Goal: Task Accomplishment & Management: Complete application form

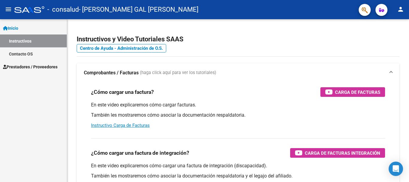
click at [18, 25] on span "Inicio" at bounding box center [10, 28] width 15 height 7
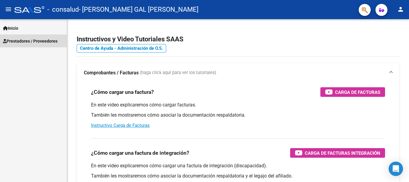
click at [25, 40] on span "Prestadores / Proveedores" at bounding box center [30, 41] width 54 height 7
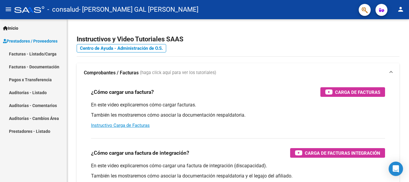
click at [29, 53] on link "Facturas - Listado/Carga" at bounding box center [33, 53] width 67 height 13
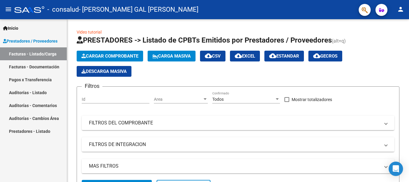
click at [18, 42] on span "Prestadores / Proveedores" at bounding box center [30, 41] width 54 height 7
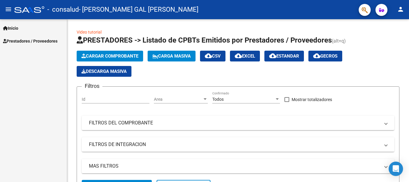
click at [17, 30] on span "Inicio" at bounding box center [10, 28] width 15 height 7
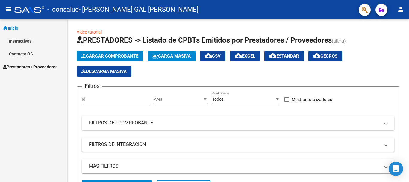
click at [21, 39] on link "Instructivos" at bounding box center [33, 40] width 67 height 13
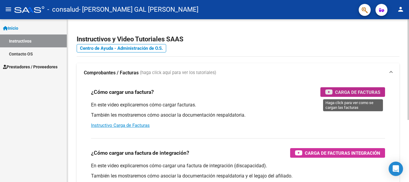
click at [348, 90] on span "Carga de Facturas" at bounding box center [357, 91] width 45 height 7
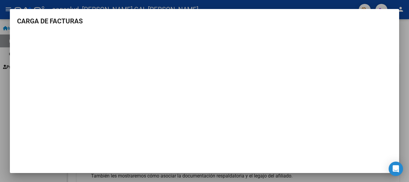
click at [348, 4] on div at bounding box center [204, 91] width 409 height 182
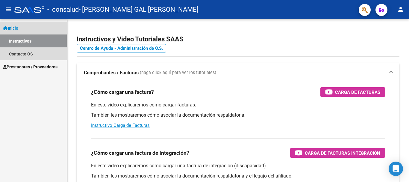
click at [15, 27] on span "Inicio" at bounding box center [10, 28] width 15 height 7
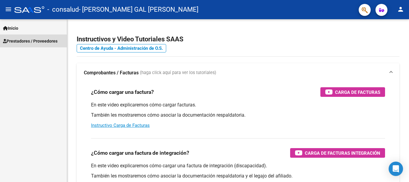
click at [22, 42] on span "Prestadores / Proveedores" at bounding box center [30, 41] width 54 height 7
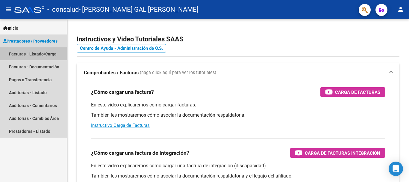
click at [25, 54] on link "Facturas - Listado/Carga" at bounding box center [33, 53] width 67 height 13
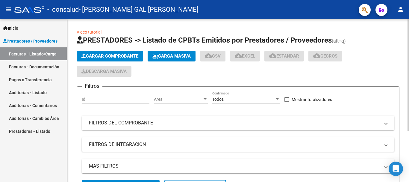
click at [107, 54] on span "Cargar Comprobante" at bounding box center [109, 55] width 57 height 5
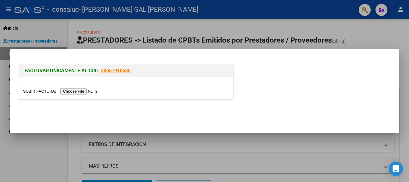
click at [83, 91] on input "file" at bounding box center [61, 91] width 76 height 6
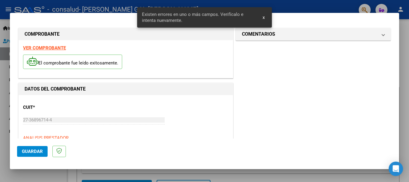
scroll to position [138, 0]
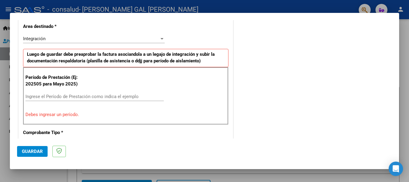
click at [50, 96] on input "Ingrese el Período de Prestación como indica el ejemplo" at bounding box center [94, 96] width 138 height 5
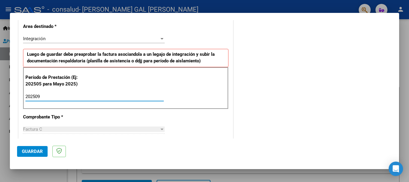
type input "202509"
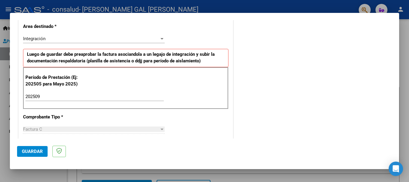
click at [208, 125] on div "CUIT * 27-36896714-4 Ingresar CUIT ANALISIS PRESTADOR [PERSON_NAME] GAL [PERSON…" at bounding box center [126, 182] width 214 height 451
click at [29, 149] on span "Guardar" at bounding box center [32, 150] width 21 height 5
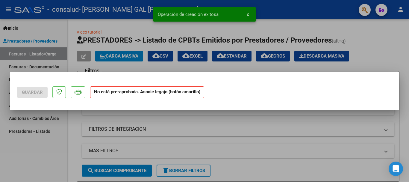
scroll to position [0, 0]
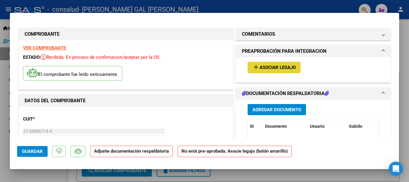
click at [269, 69] on span "Asociar Legajo" at bounding box center [278, 67] width 36 height 5
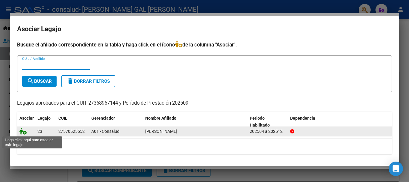
click at [25, 131] on icon at bounding box center [22, 131] width 7 height 7
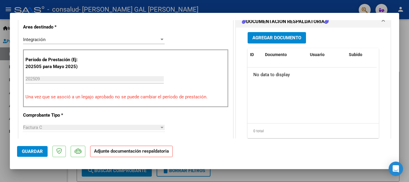
scroll to position [137, 0]
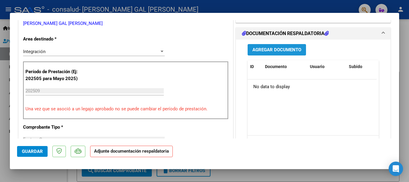
click at [273, 47] on span "Agregar Documento" at bounding box center [276, 49] width 49 height 5
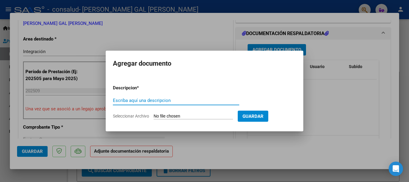
click at [176, 99] on input "Escriba aquí una descripcion" at bounding box center [176, 100] width 126 height 5
type input "A"
type input "Planilla asistencia"
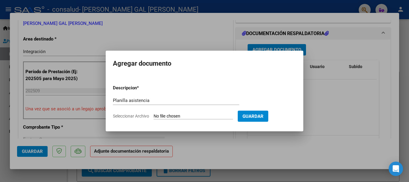
type input "C:\fakepath\Asistencia Luz J [DATE] 12-45-52.pdf"
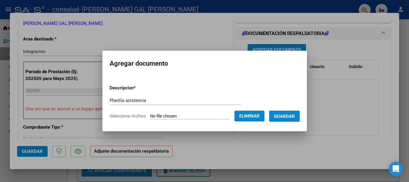
drag, startPoint x: 269, startPoint y: 85, endPoint x: 282, endPoint y: 101, distance: 20.0
click at [269, 85] on form "Descripcion * Planilla asistencia Escriba aquí una descripcion Seleccionar Arch…" at bounding box center [205, 102] width 190 height 44
click at [286, 119] on button "Guardar" at bounding box center [284, 115] width 31 height 11
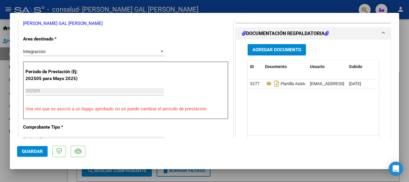
drag, startPoint x: 399, startPoint y: 64, endPoint x: 397, endPoint y: 67, distance: 3.8
click at [399, 64] on div at bounding box center [204, 91] width 409 height 182
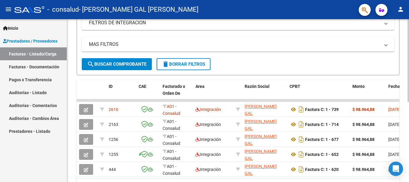
scroll to position [157, 0]
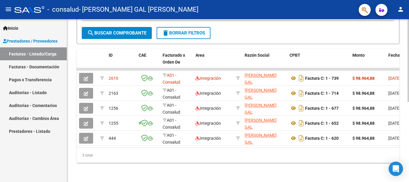
click at [404, 173] on div at bounding box center [407, 140] width 1 height 83
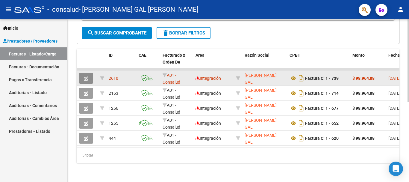
click at [88, 76] on icon "button" at bounding box center [86, 78] width 4 height 4
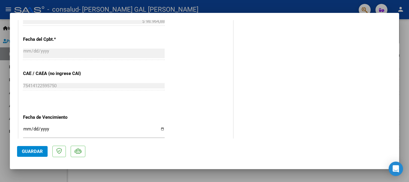
scroll to position [395, 0]
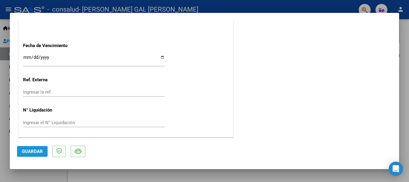
click at [33, 153] on span "Guardar" at bounding box center [32, 150] width 21 height 5
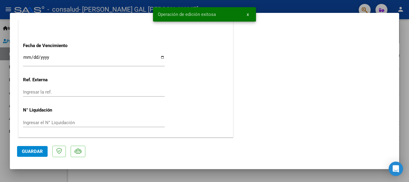
click at [404, 45] on div at bounding box center [204, 91] width 409 height 182
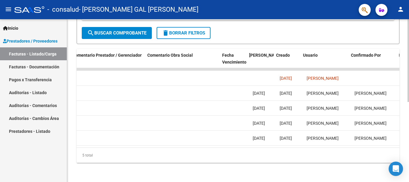
scroll to position [0, 939]
